Goal: Participate in discussion: Engage in conversation with other users on a specific topic

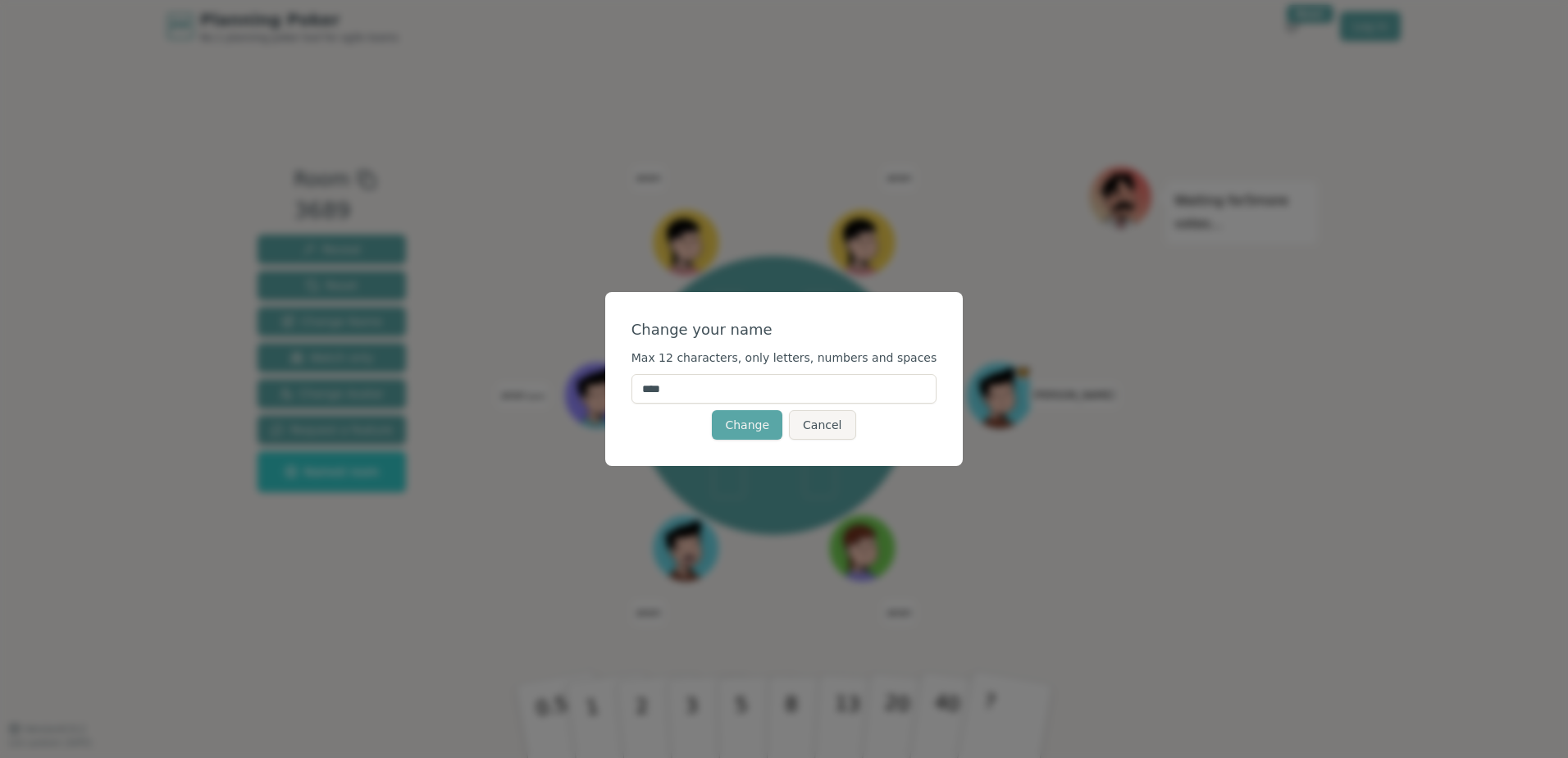
click at [726, 387] on input "****" at bounding box center [784, 389] width 306 height 29
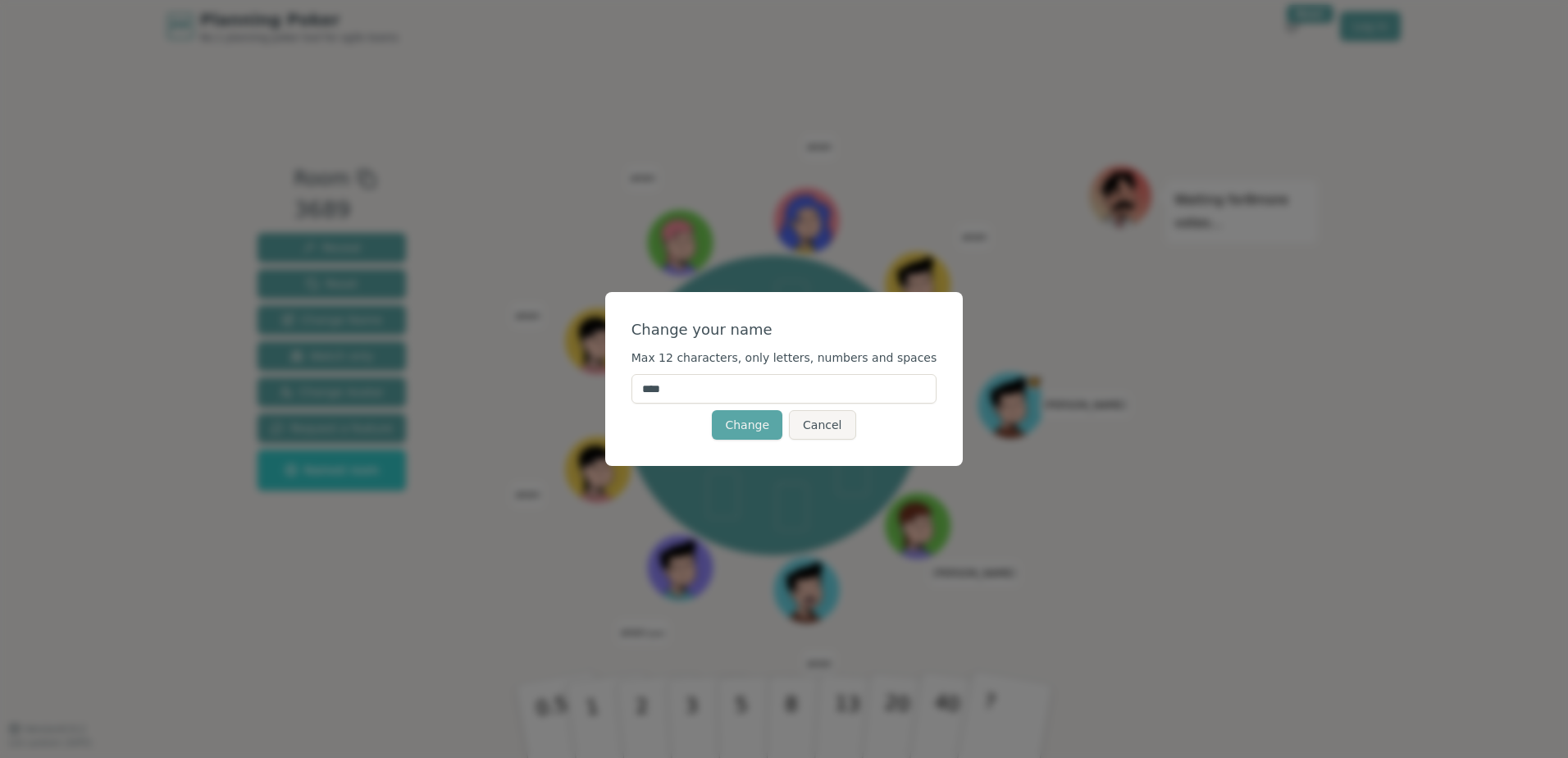
type input "****"
click at [776, 321] on div "Change your name" at bounding box center [784, 330] width 306 height 23
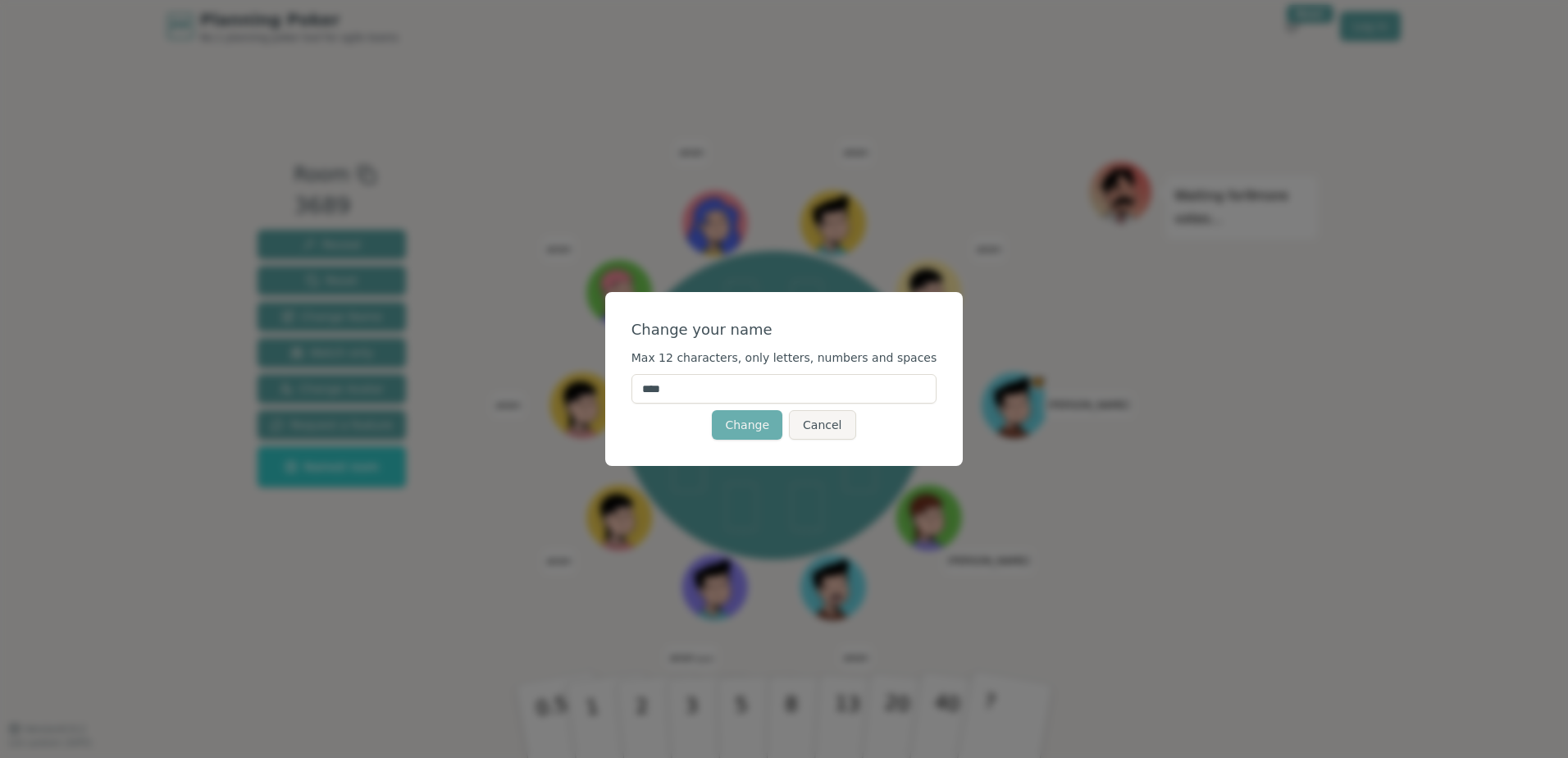
click at [757, 425] on button "Change" at bounding box center [747, 425] width 70 height 29
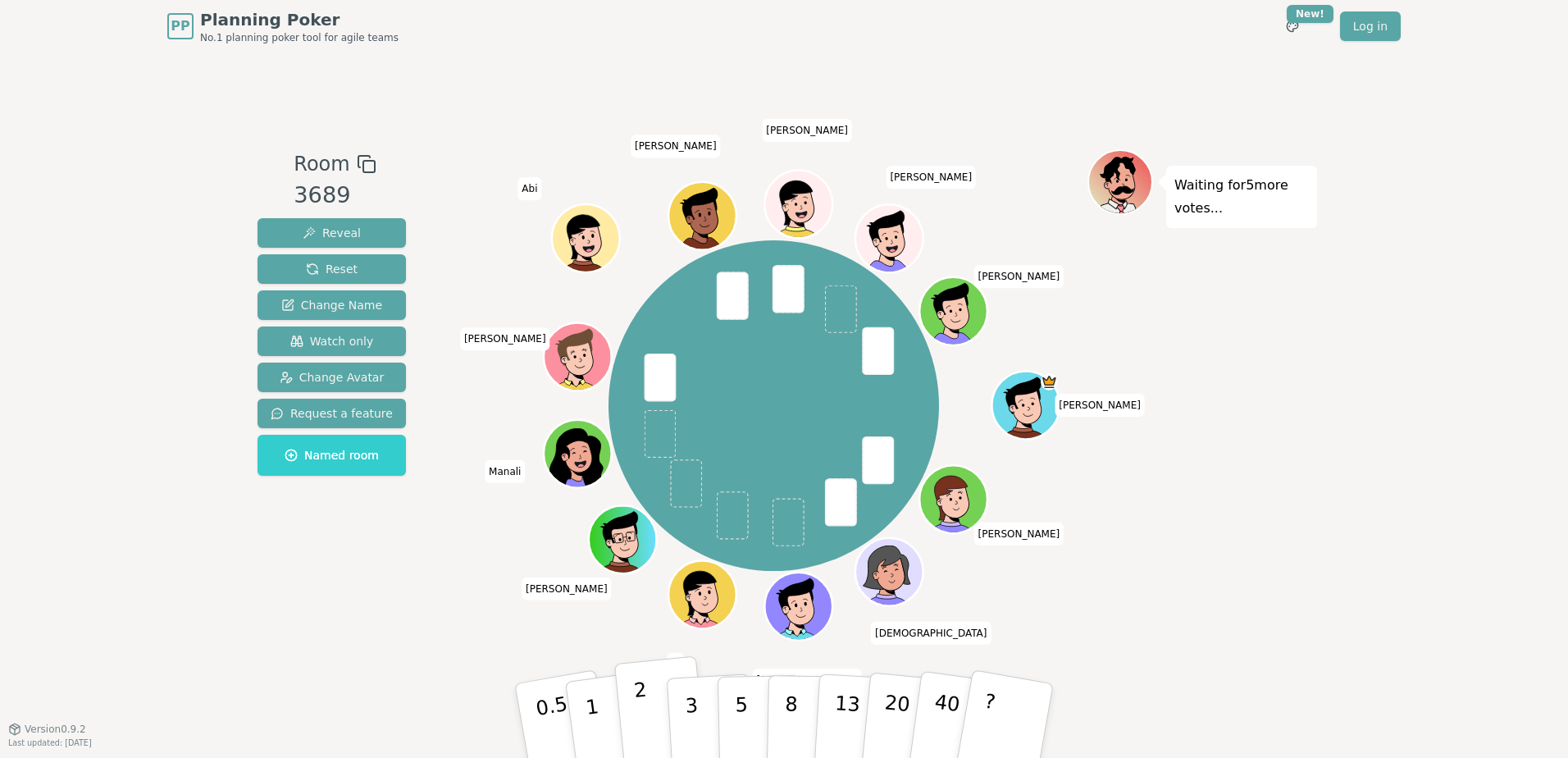
click at [655, 715] on button "2" at bounding box center [661, 721] width 93 height 131
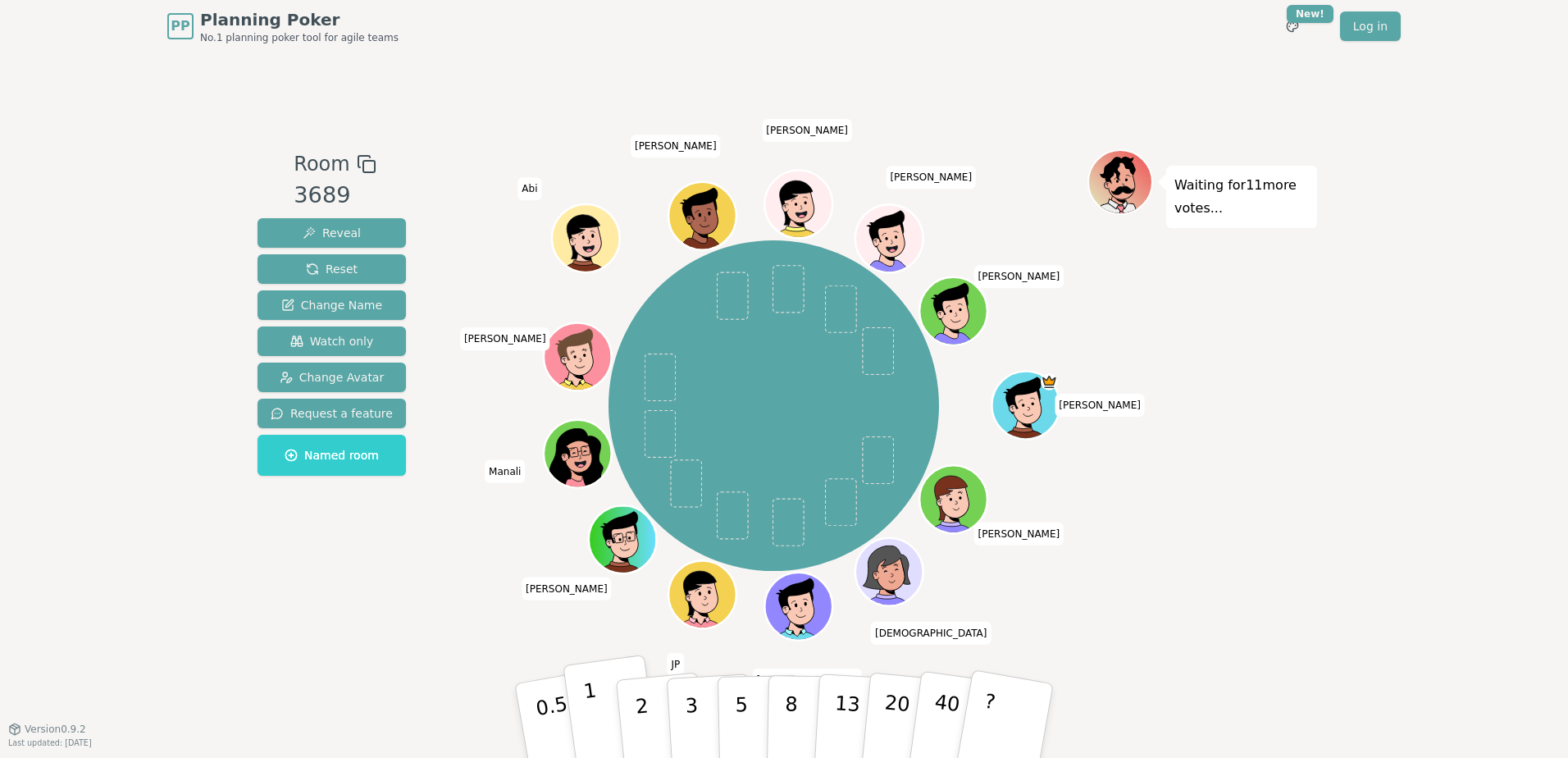
click at [611, 724] on button "1" at bounding box center [611, 721] width 98 height 133
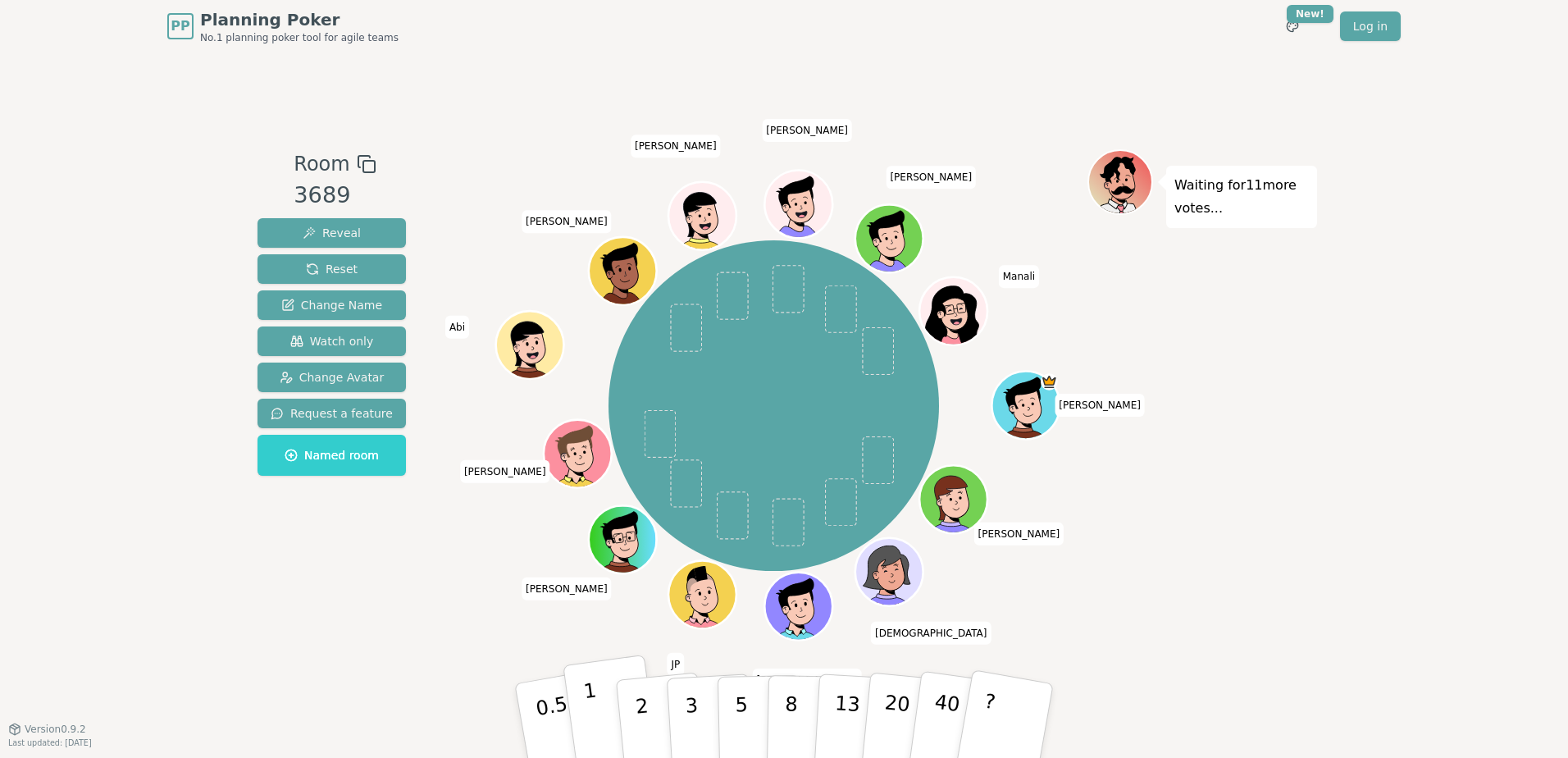
click at [601, 704] on button "1" at bounding box center [611, 721] width 98 height 133
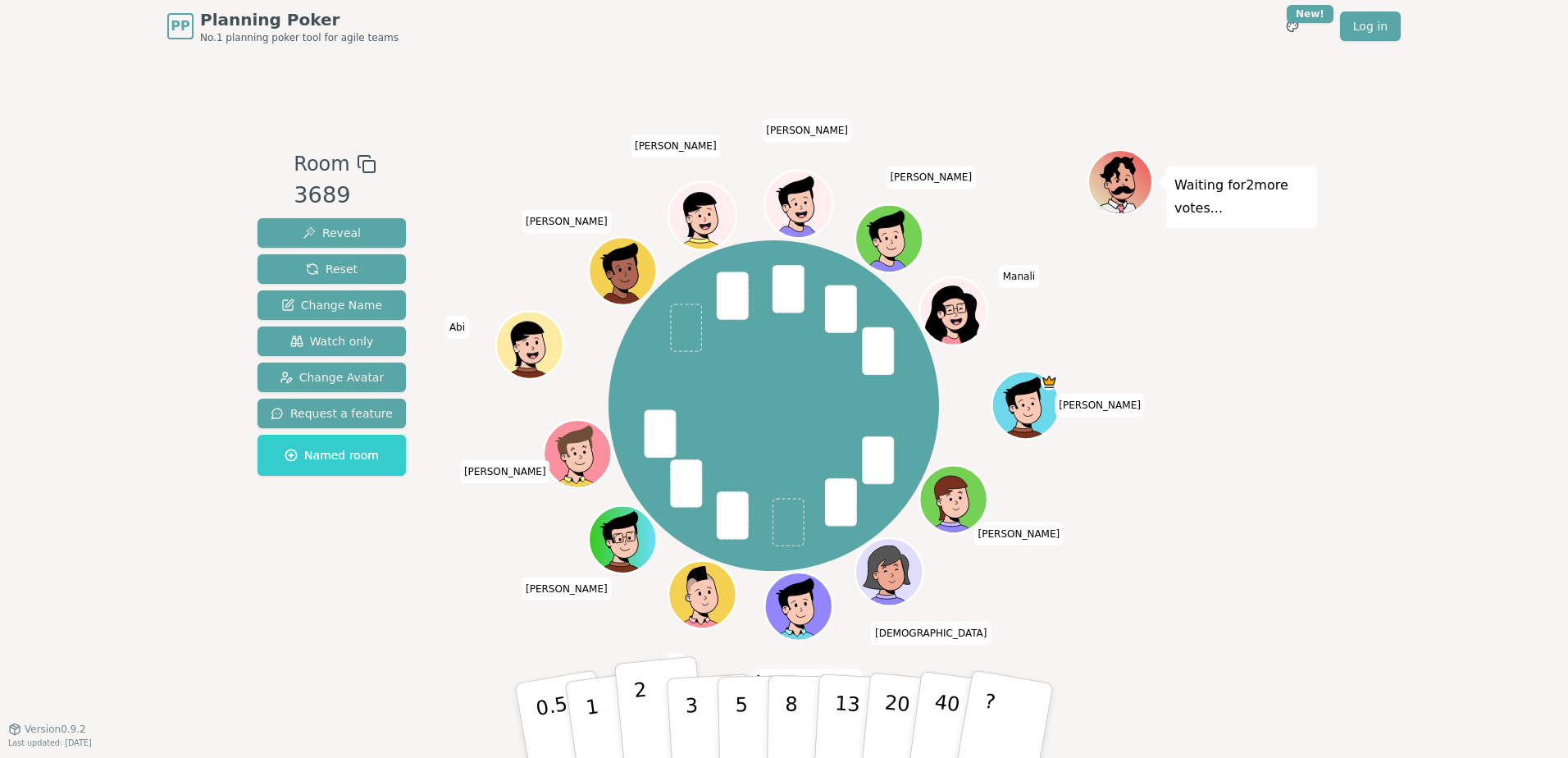
click at [655, 694] on button "2" at bounding box center [661, 721] width 93 height 131
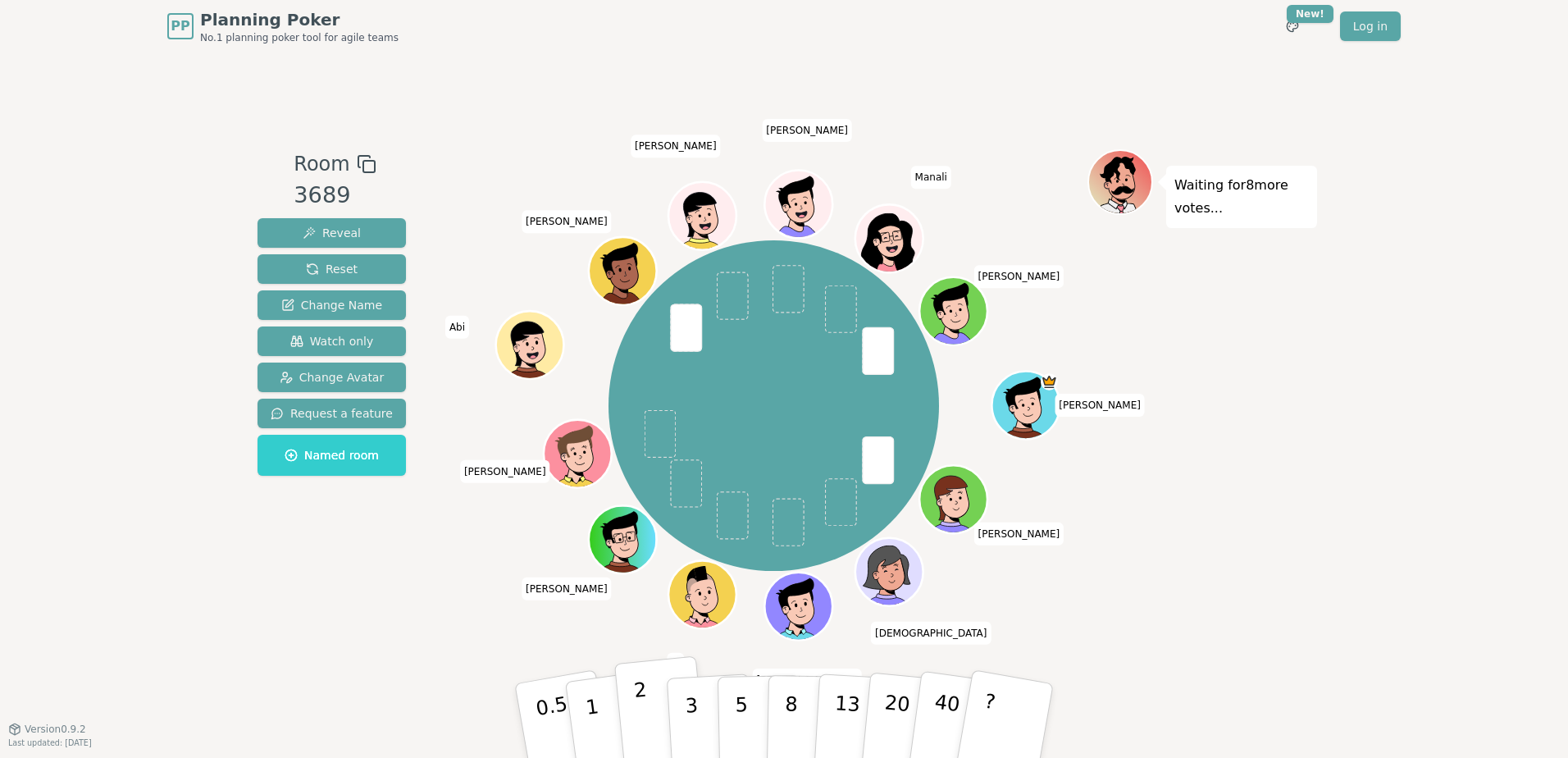
click at [645, 704] on p "2" at bounding box center [643, 723] width 21 height 89
click at [1362, 473] on div "PP Planning Poker No.1 planning poker tool for agile teams Toggle theme New! Lo…" at bounding box center [784, 379] width 1568 height 758
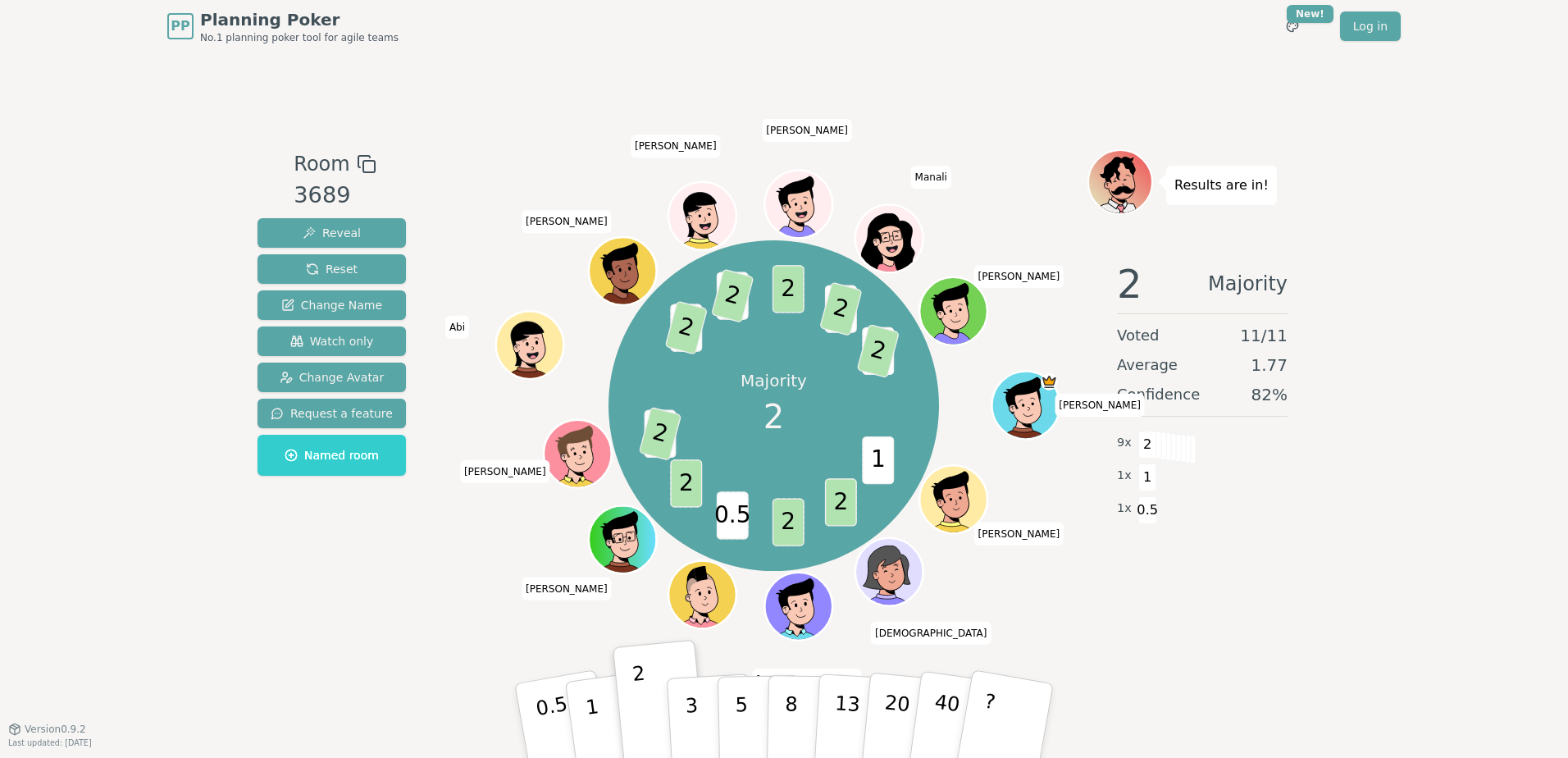
click at [133, 198] on div "PP Planning Poker No.1 planning poker tool for agile teams Toggle theme New! Lo…" at bounding box center [784, 379] width 1568 height 758
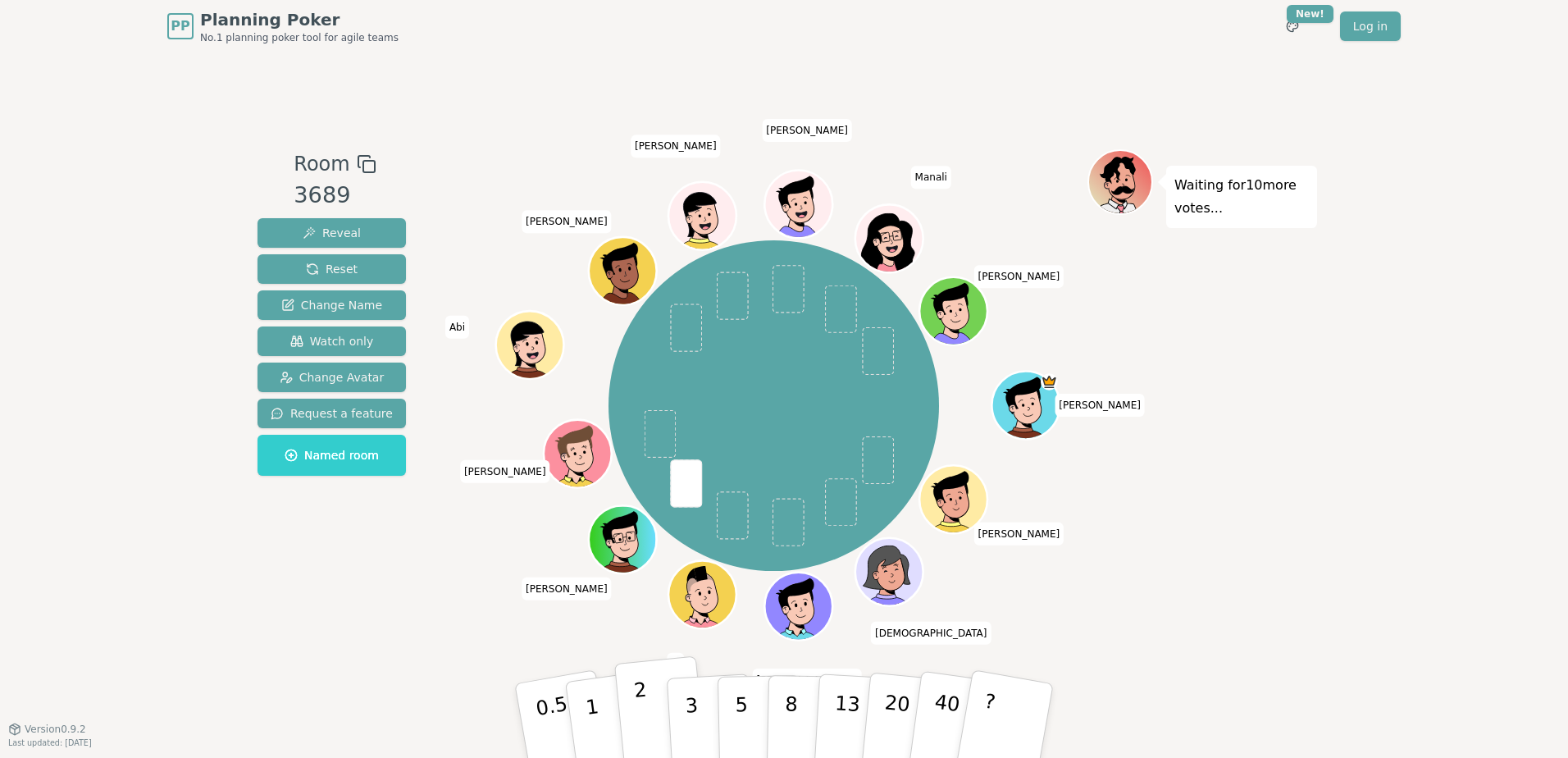
click at [650, 721] on button "2" at bounding box center [661, 721] width 93 height 131
click at [687, 700] on p "3" at bounding box center [693, 722] width 18 height 89
drag, startPoint x: 650, startPoint y: 715, endPoint x: 444, endPoint y: 622, distance: 226.0
click at [444, 622] on div "Room 3689 Reveal Reset Change Name Watch only Change Avatar Request a feature N…" at bounding box center [784, 391] width 1066 height 483
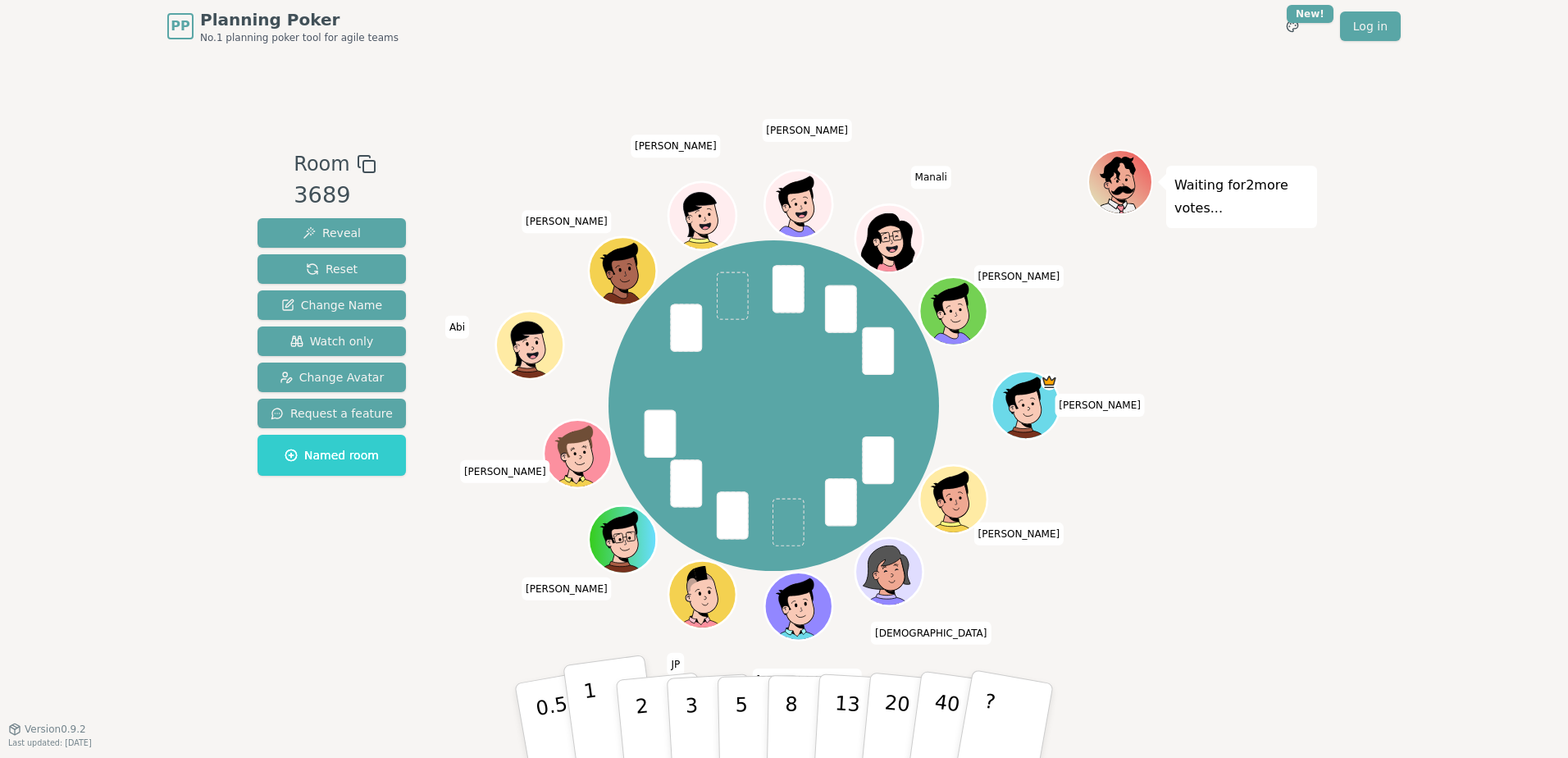
click at [613, 707] on button "1" at bounding box center [611, 721] width 98 height 133
click at [657, 720] on button "2" at bounding box center [661, 721] width 93 height 131
click at [639, 704] on p "2" at bounding box center [643, 723] width 21 height 89
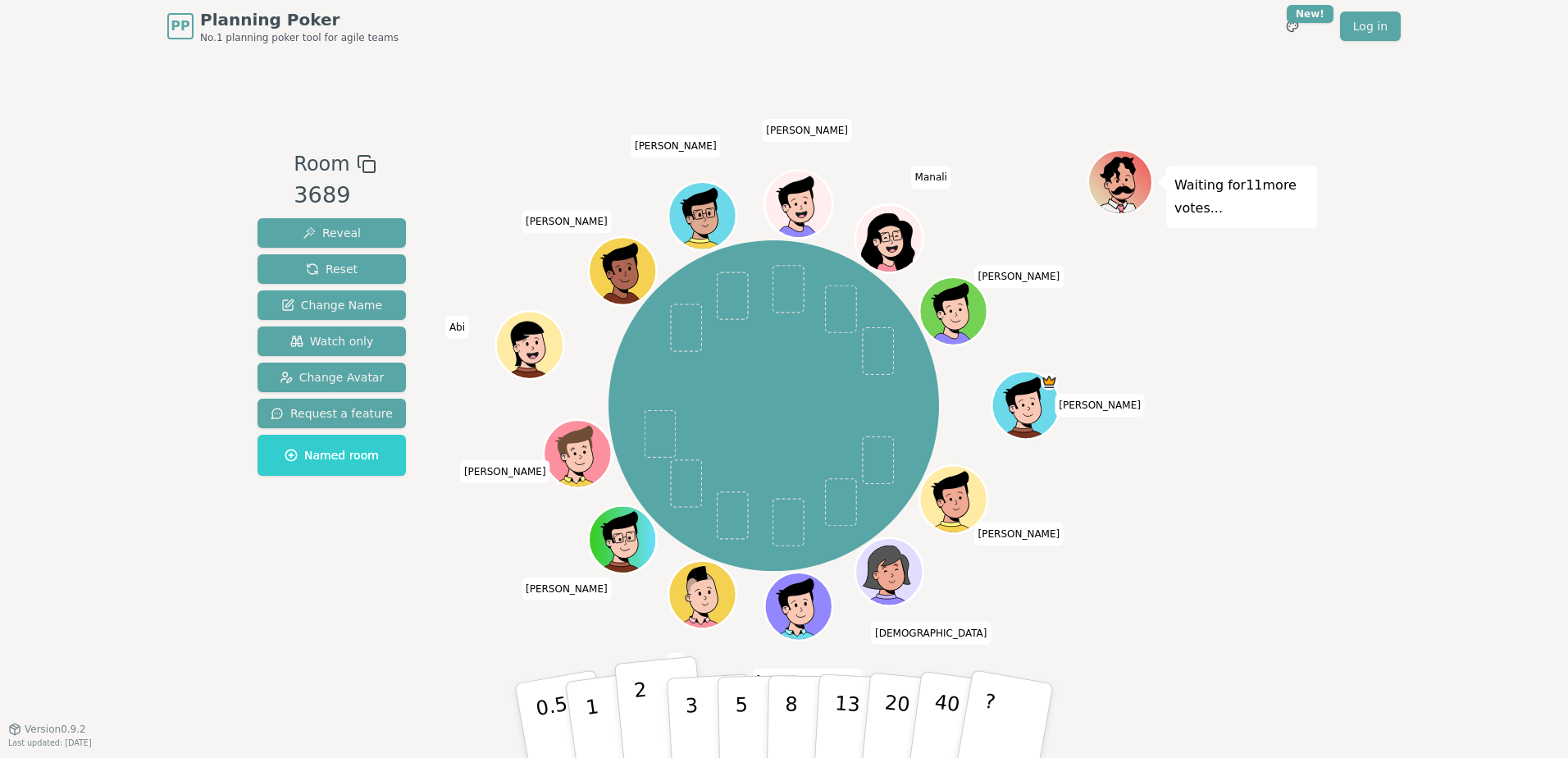
click at [653, 692] on button "2" at bounding box center [661, 721] width 93 height 131
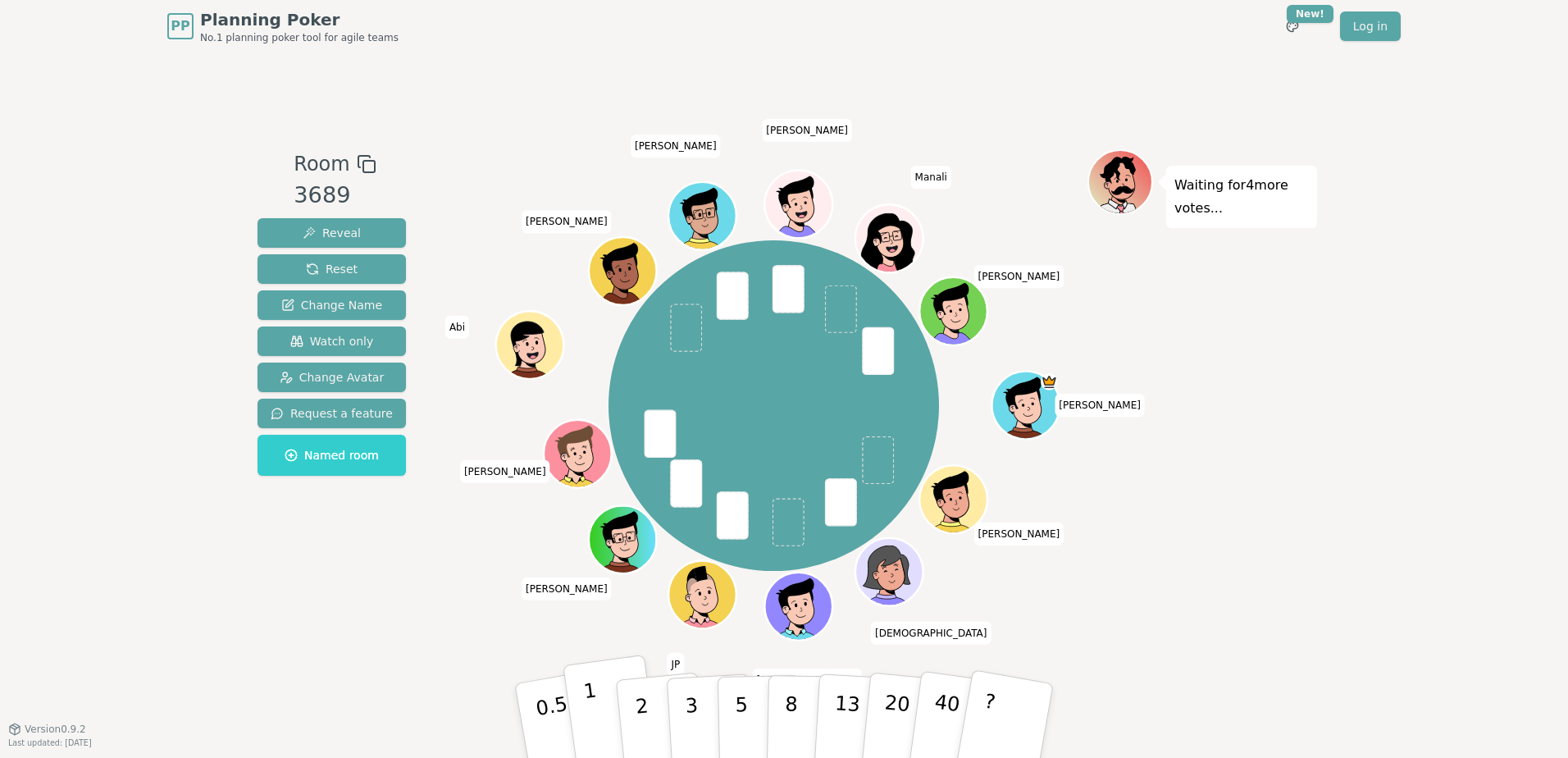
click at [612, 710] on button "1" at bounding box center [611, 721] width 98 height 133
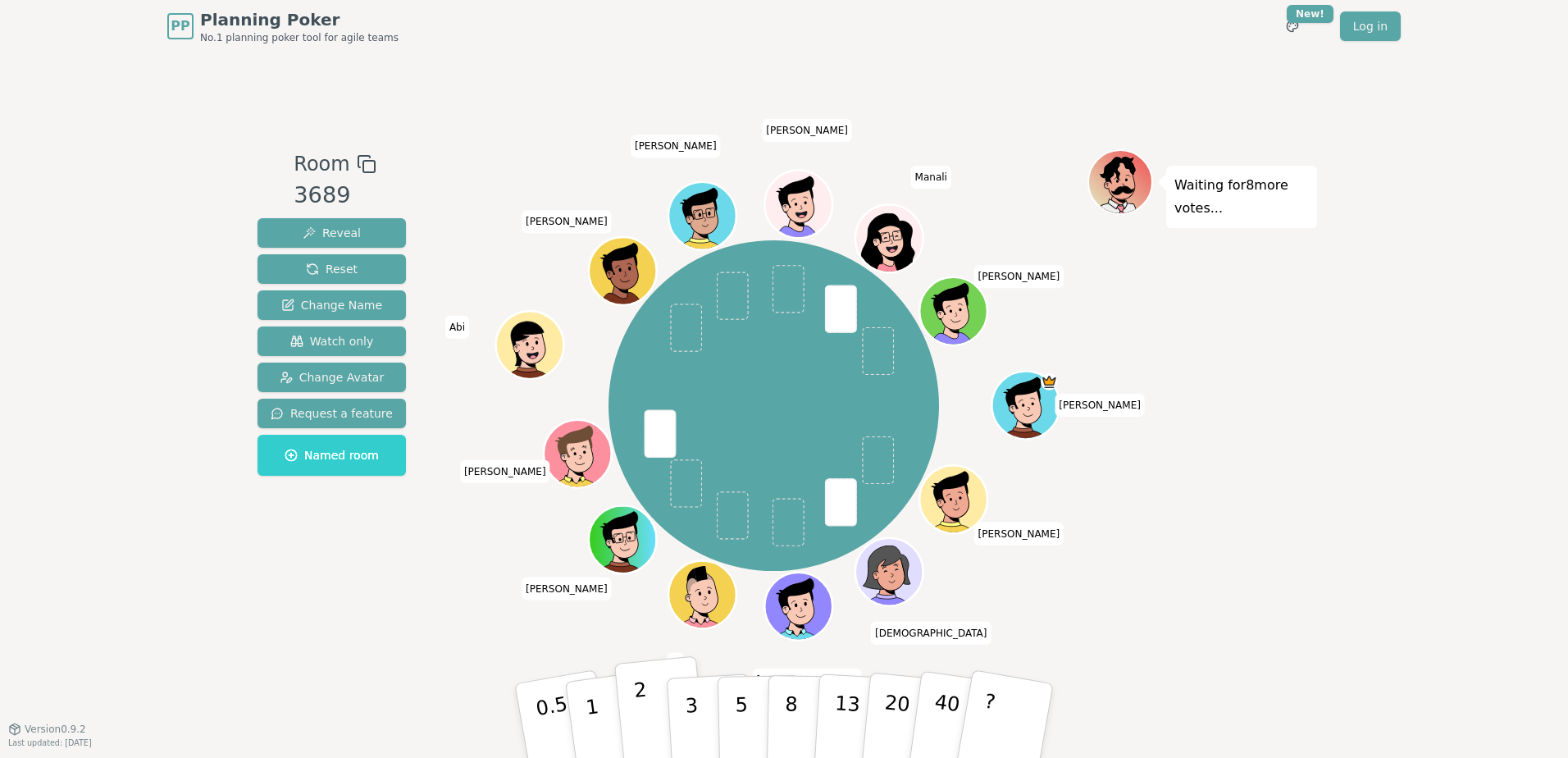
click at [636, 710] on p "2" at bounding box center [643, 723] width 21 height 89
click at [634, 698] on p "2" at bounding box center [643, 723] width 21 height 89
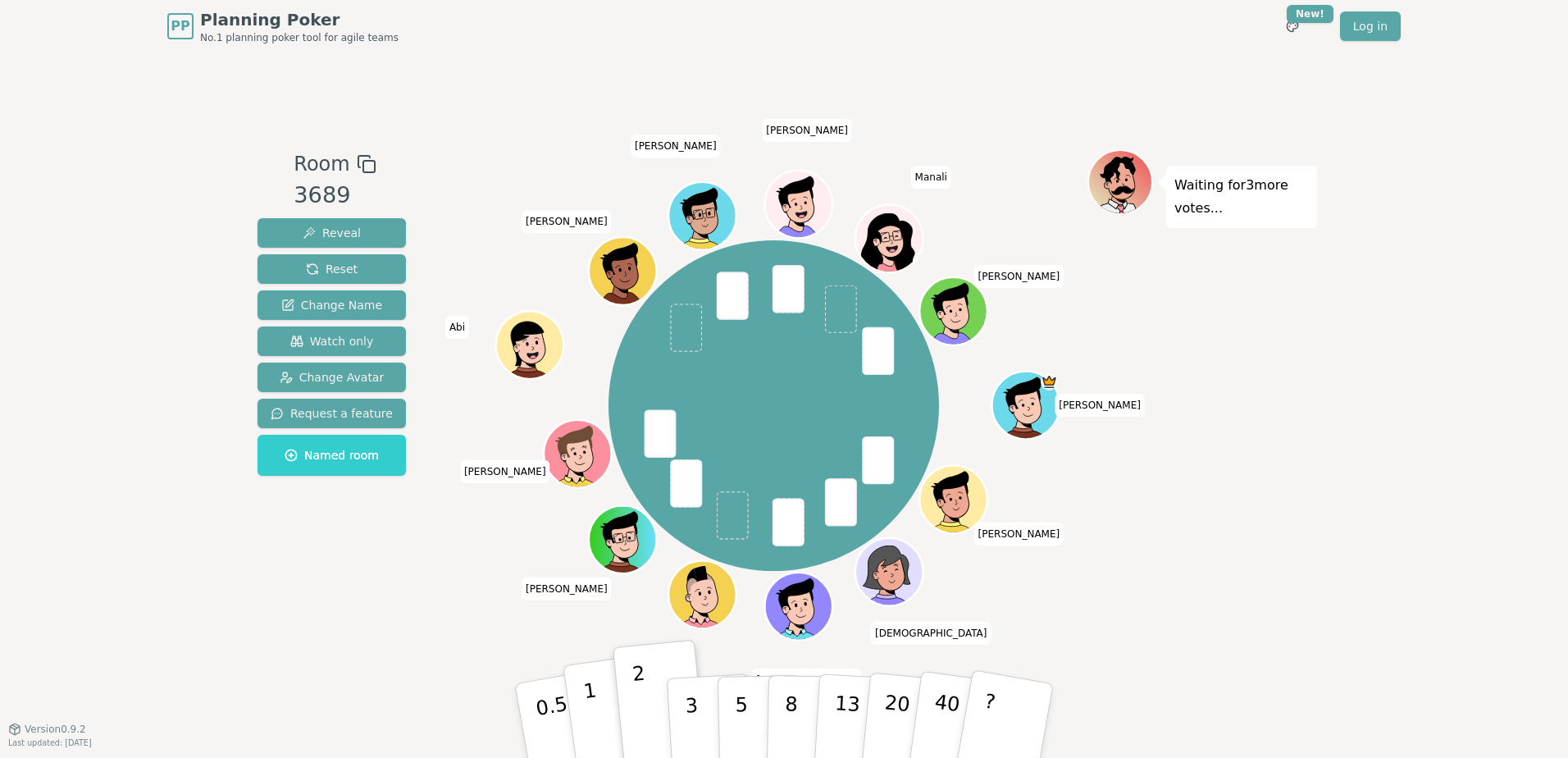
click at [583, 714] on button "1" at bounding box center [611, 721] width 98 height 133
